Goal: Check status: Check status

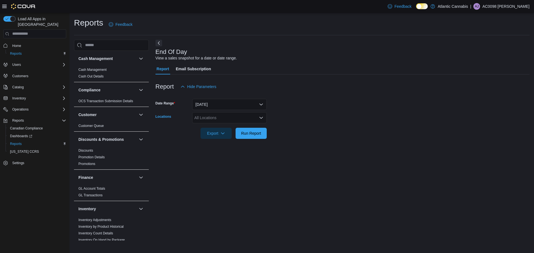
click at [260, 118] on icon "Open list of options" at bounding box center [261, 118] width 4 height 4
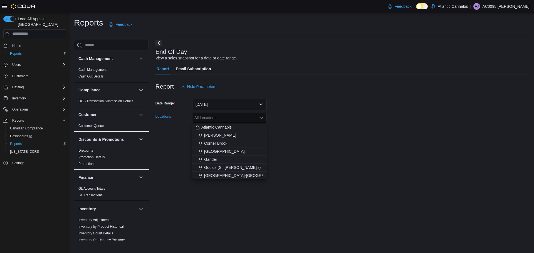
click at [239, 162] on div "Gander" at bounding box center [229, 160] width 68 height 6
click at [307, 113] on form "Date Range [DATE] Locations [GEOGRAPHIC_DATA] Combo box. Selected. [GEOGRAPHIC_…" at bounding box center [342, 115] width 374 height 47
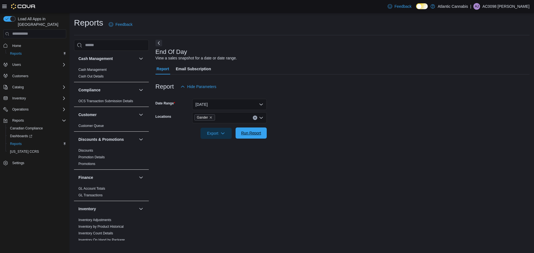
click at [262, 132] on span "Run Report" at bounding box center [251, 133] width 24 height 11
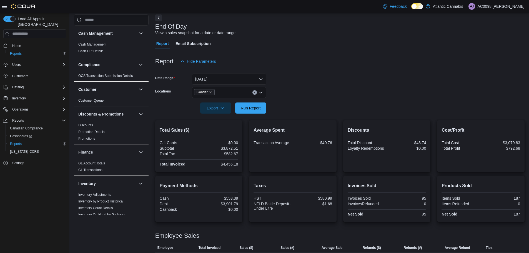
scroll to position [65, 0]
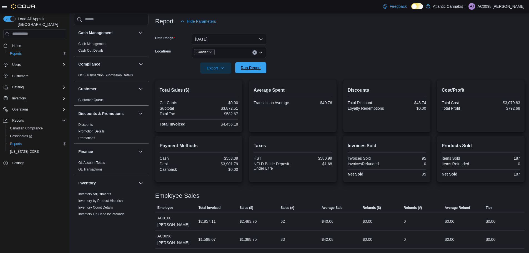
click at [251, 70] on span "Run Report" at bounding box center [251, 68] width 20 height 6
